Goal: Task Accomplishment & Management: Manage account settings

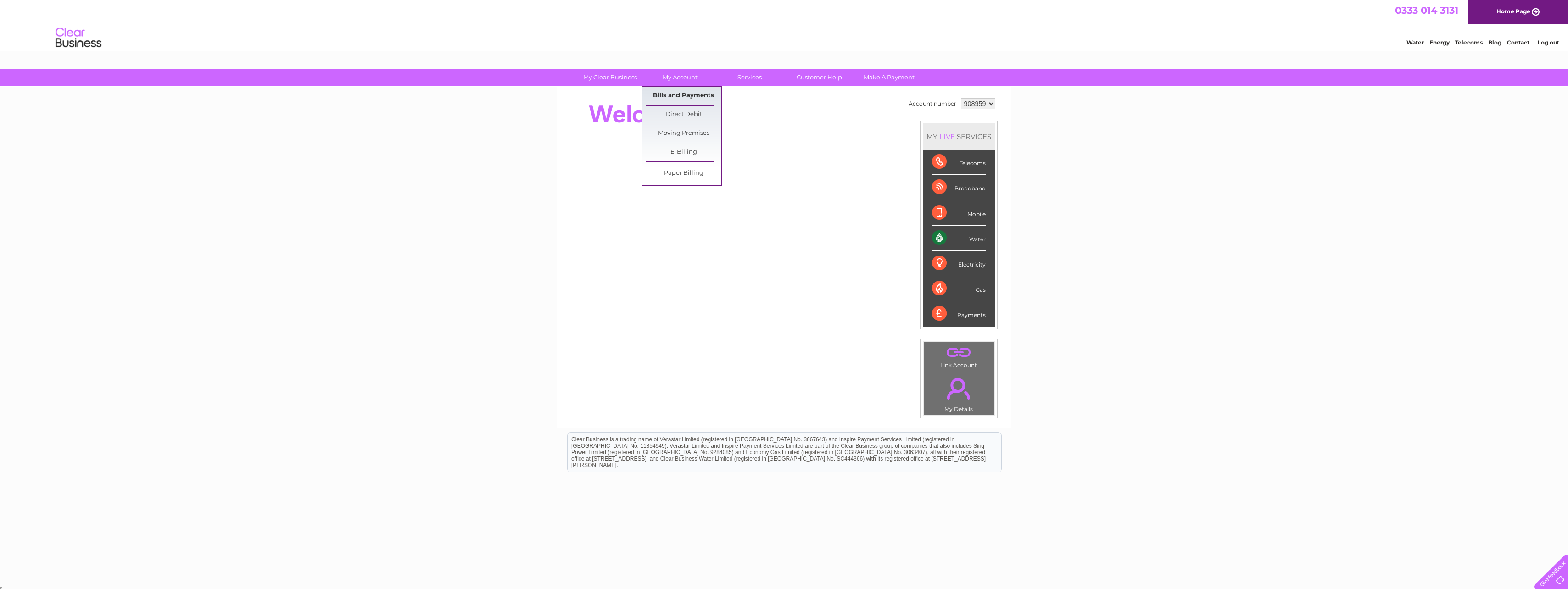
click at [673, 91] on link "Bills and Payments" at bounding box center [684, 95] width 76 height 18
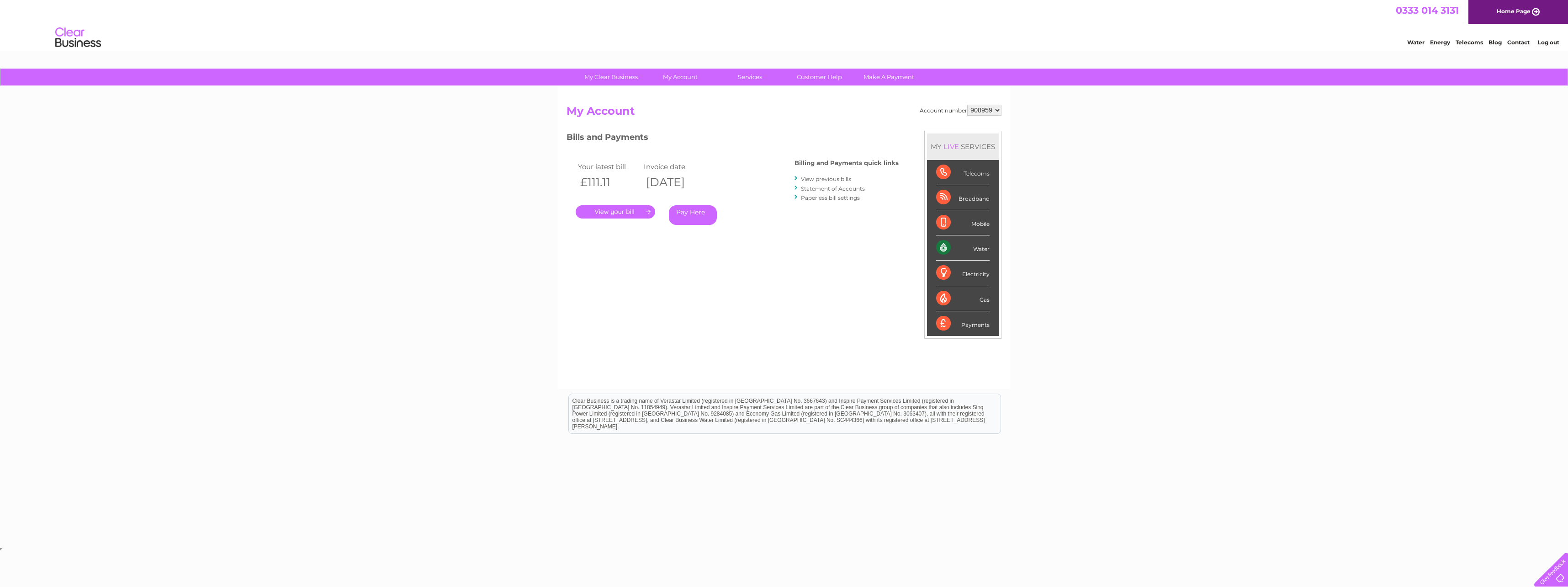
click at [619, 211] on link "." at bounding box center [615, 211] width 80 height 13
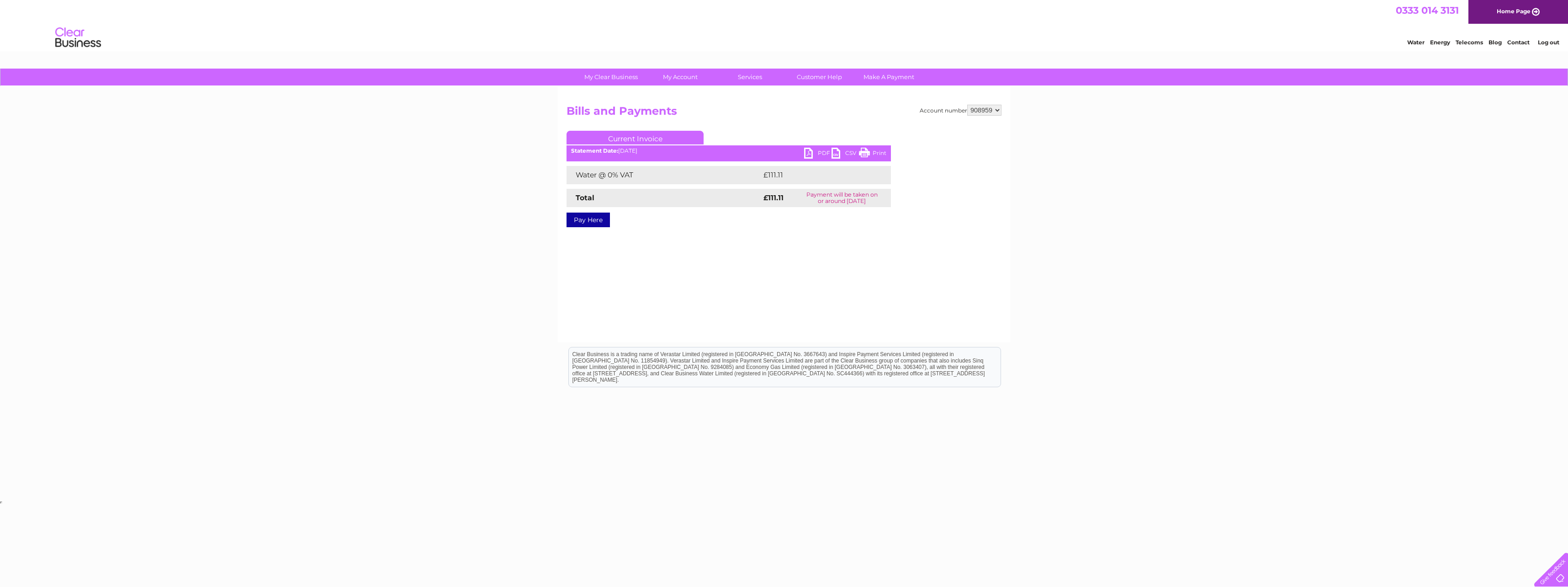
click at [808, 153] on link "PDF" at bounding box center [817, 155] width 27 height 13
